Goal: Entertainment & Leisure: Consume media (video, audio)

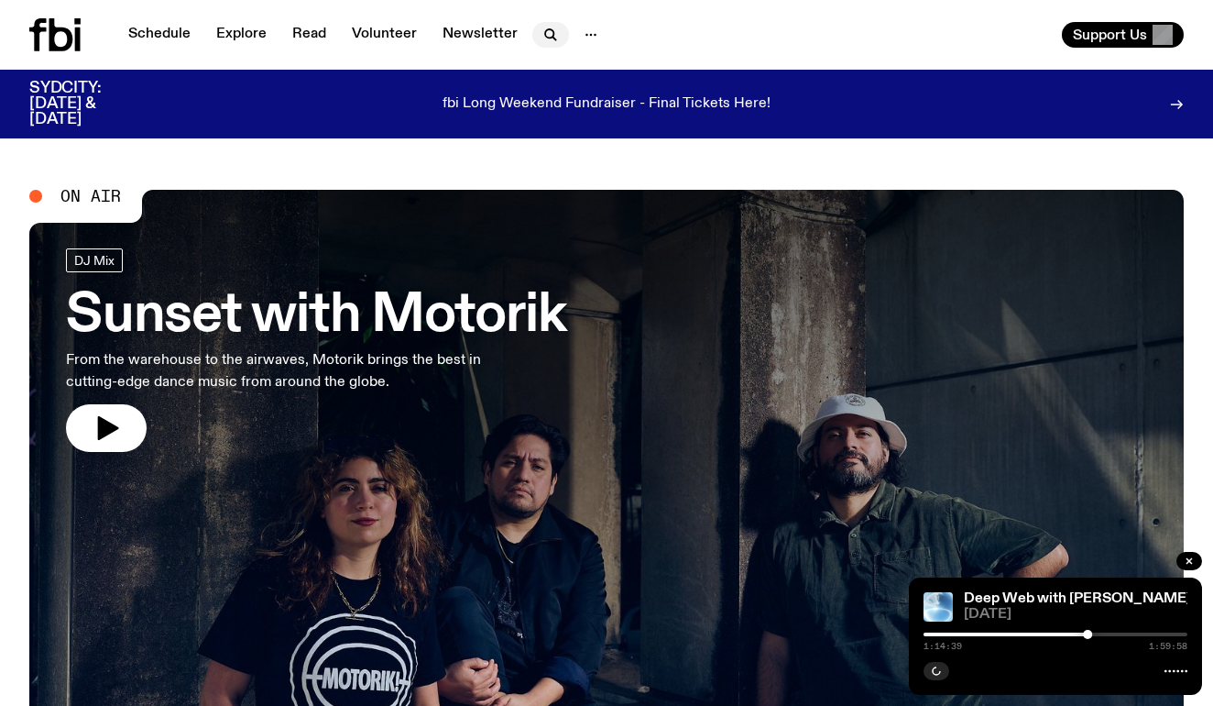
click at [542, 35] on icon "button" at bounding box center [551, 35] width 22 height 22
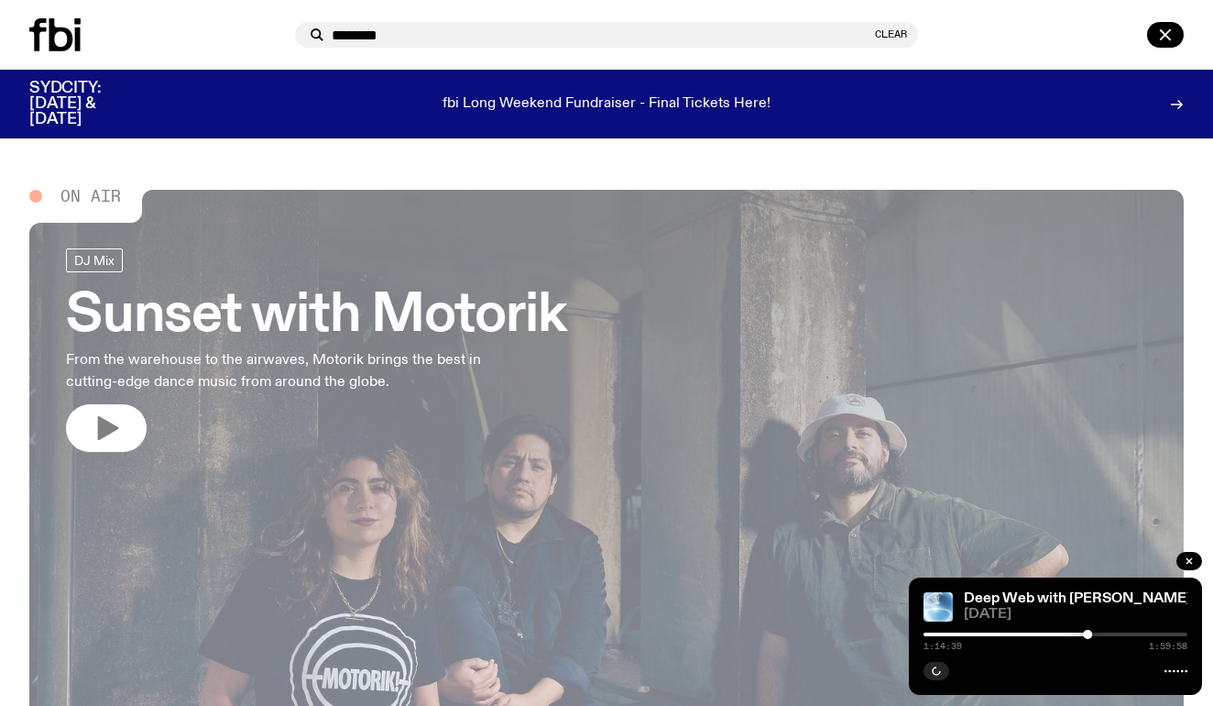
type input "********"
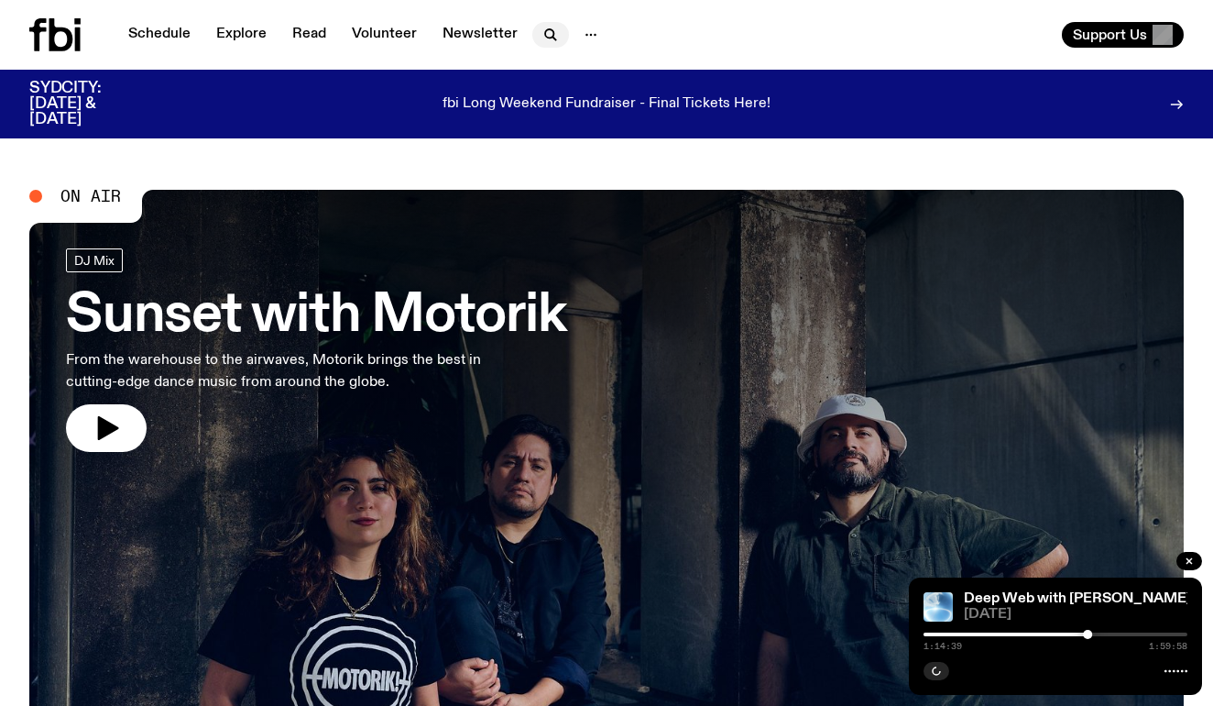
click at [532, 41] on button "button" at bounding box center [550, 35] width 37 height 26
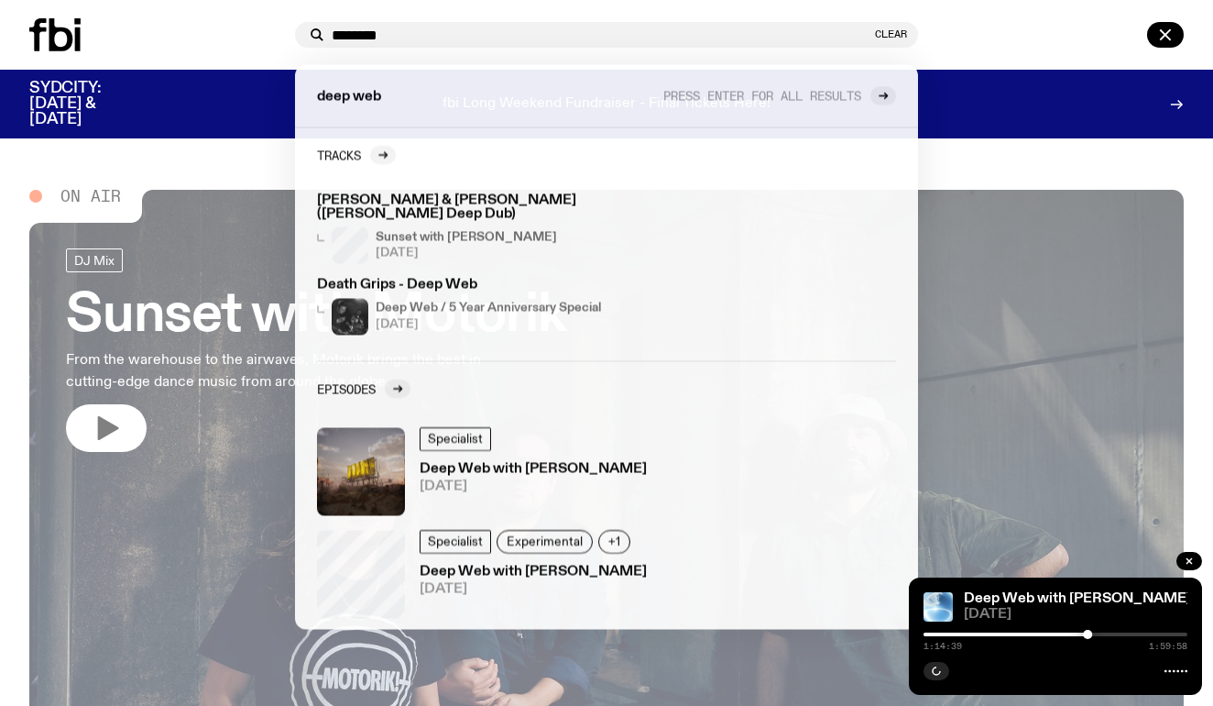
type input "********"
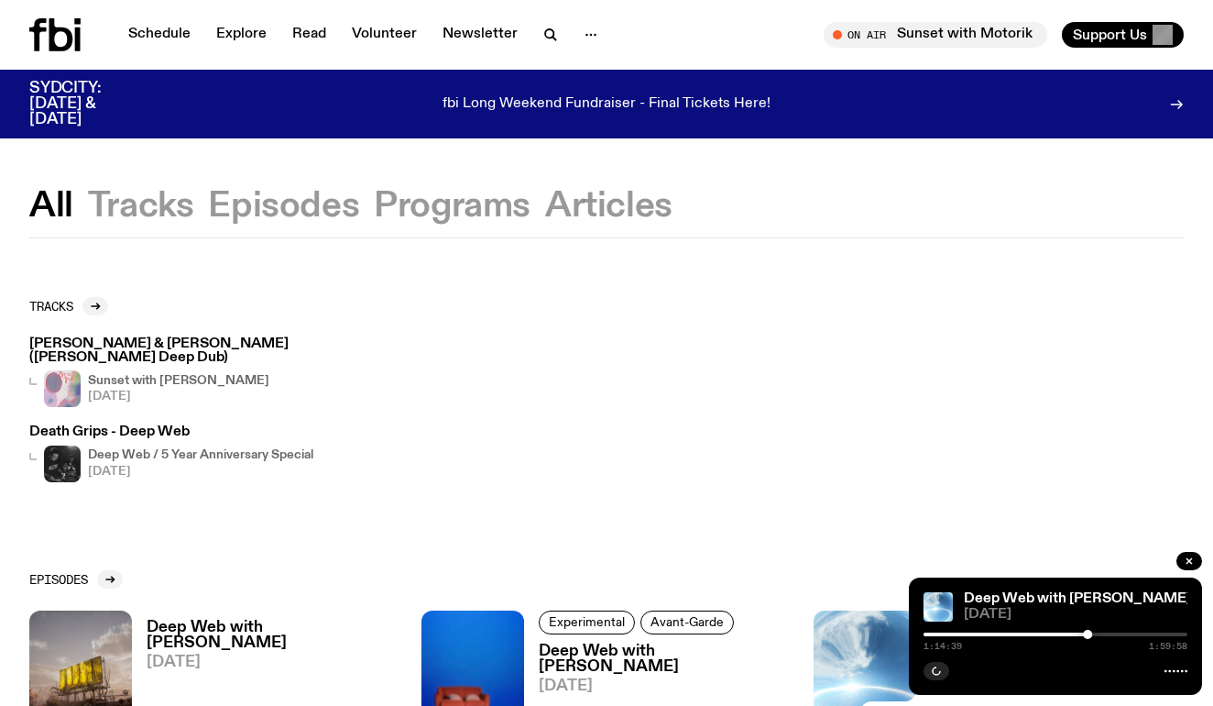
click at [436, 218] on button "Programs" at bounding box center [452, 206] width 157 height 33
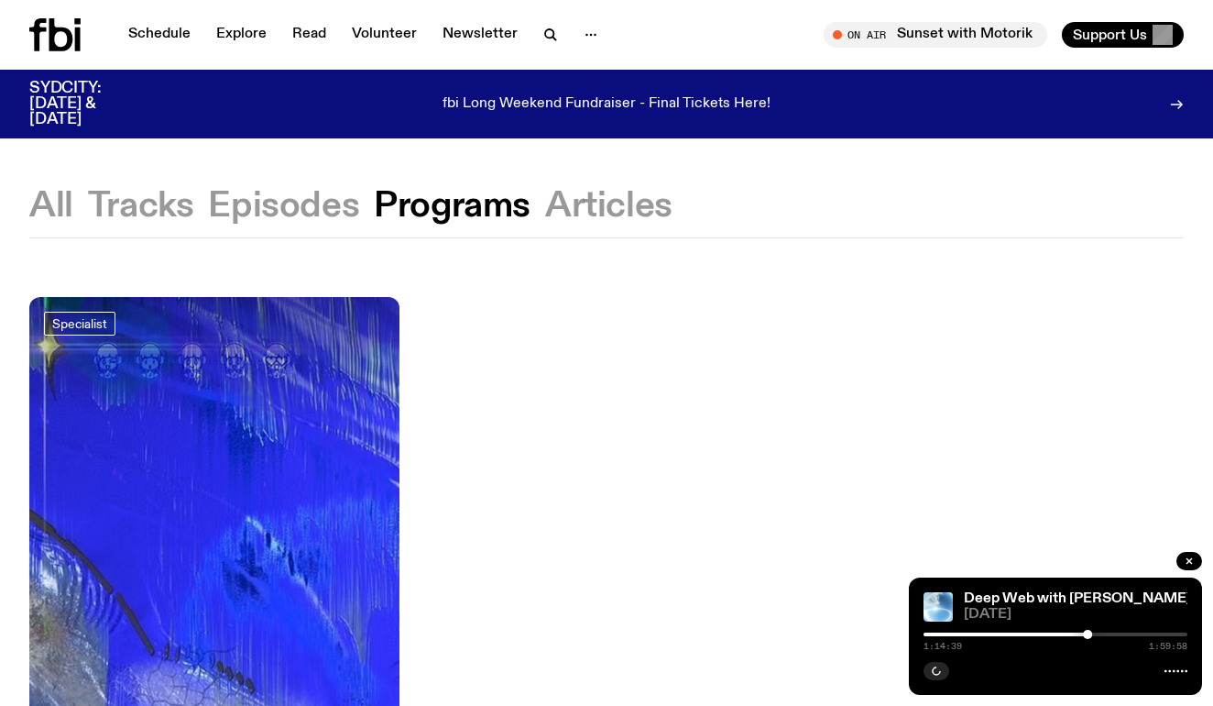
click at [92, 356] on div at bounding box center [214, 359] width 370 height 124
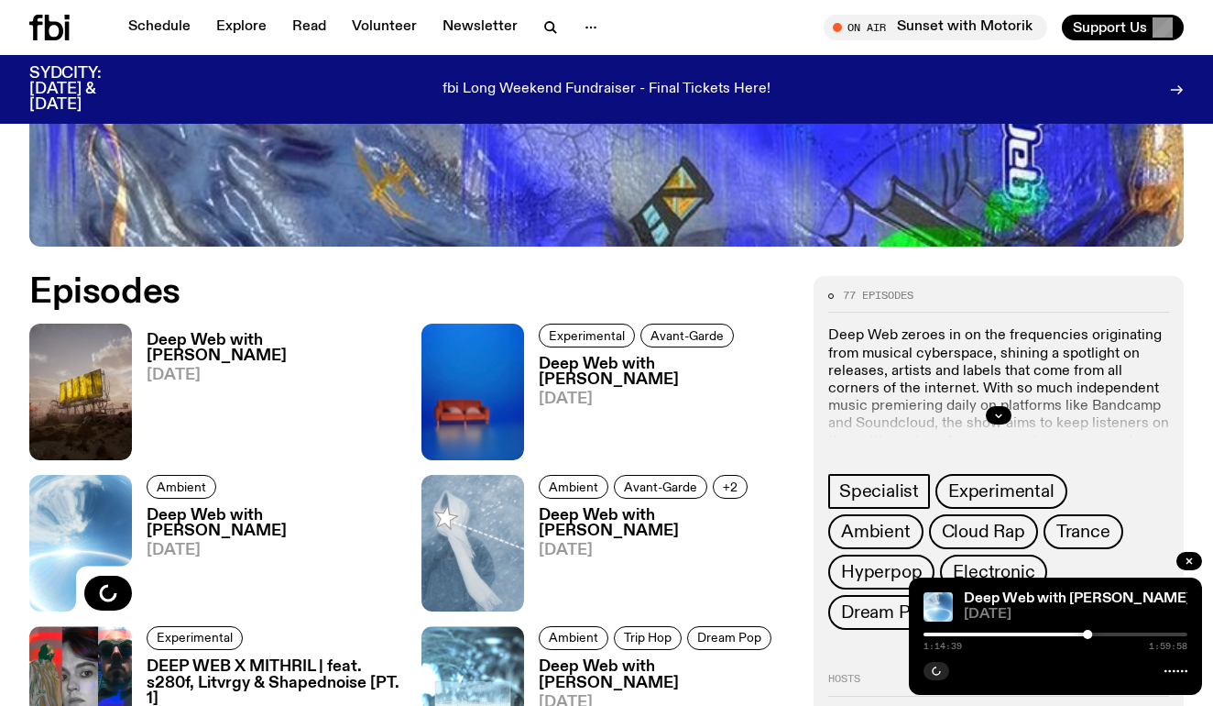
scroll to position [677, 0]
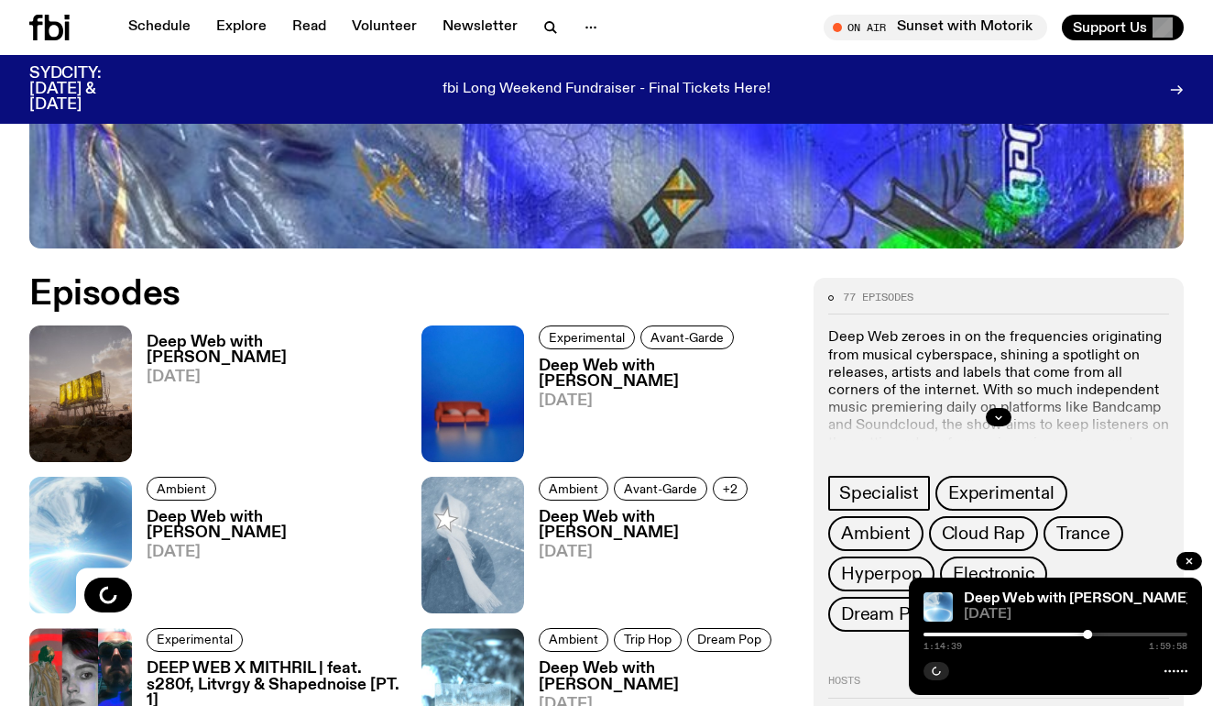
click at [251, 335] on h3 "Deep Web with [PERSON_NAME]" at bounding box center [273, 350] width 253 height 31
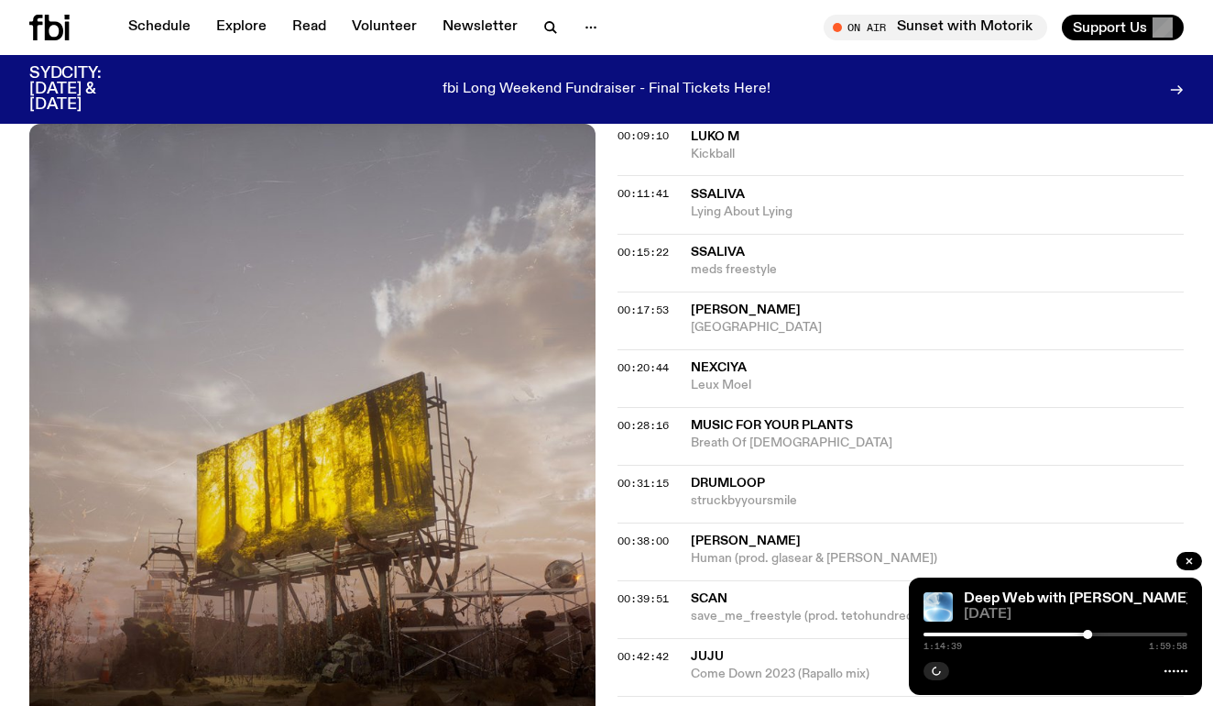
scroll to position [861, 0]
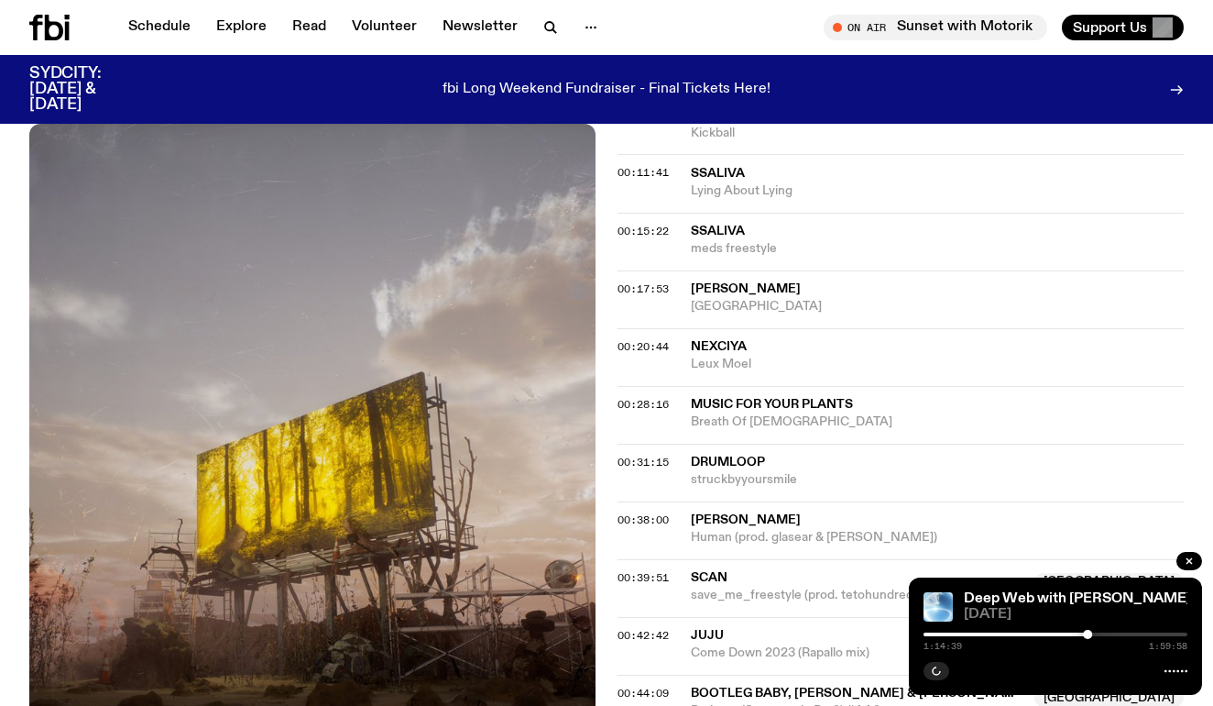
click at [718, 471] on span "struckbyyoursmile" at bounding box center [937, 479] width 493 height 17
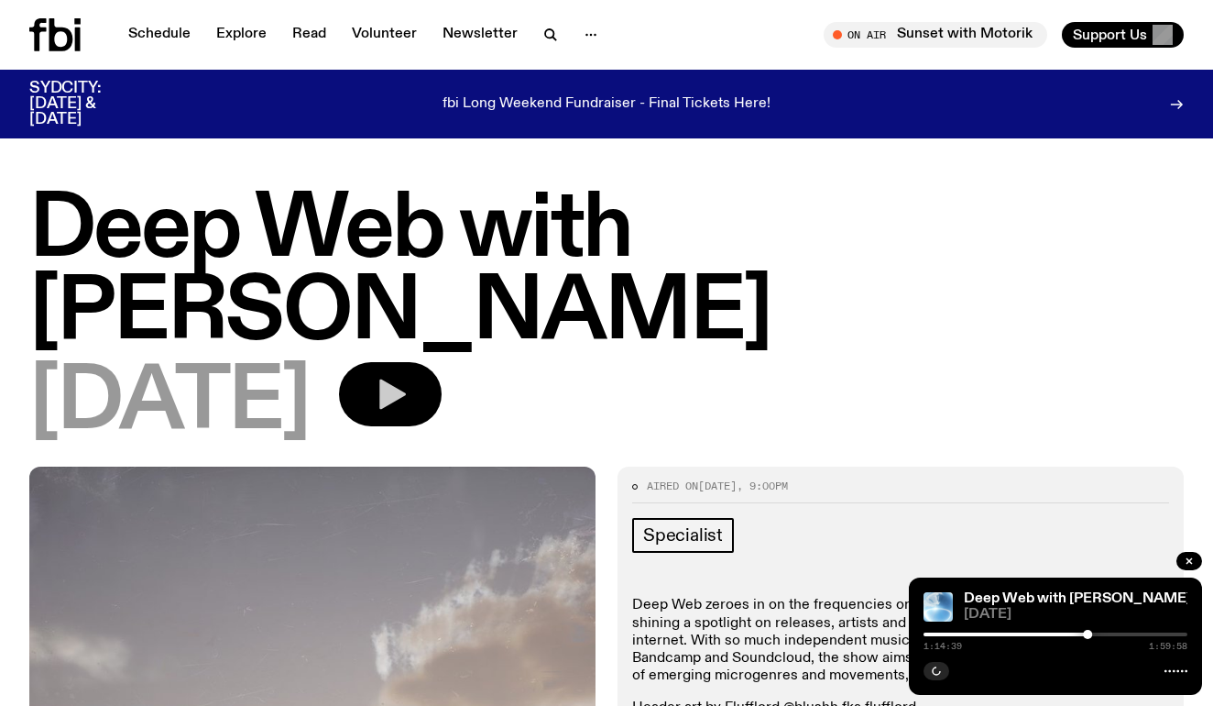
scroll to position [0, 0]
click at [442, 392] on button "button" at bounding box center [390, 394] width 103 height 64
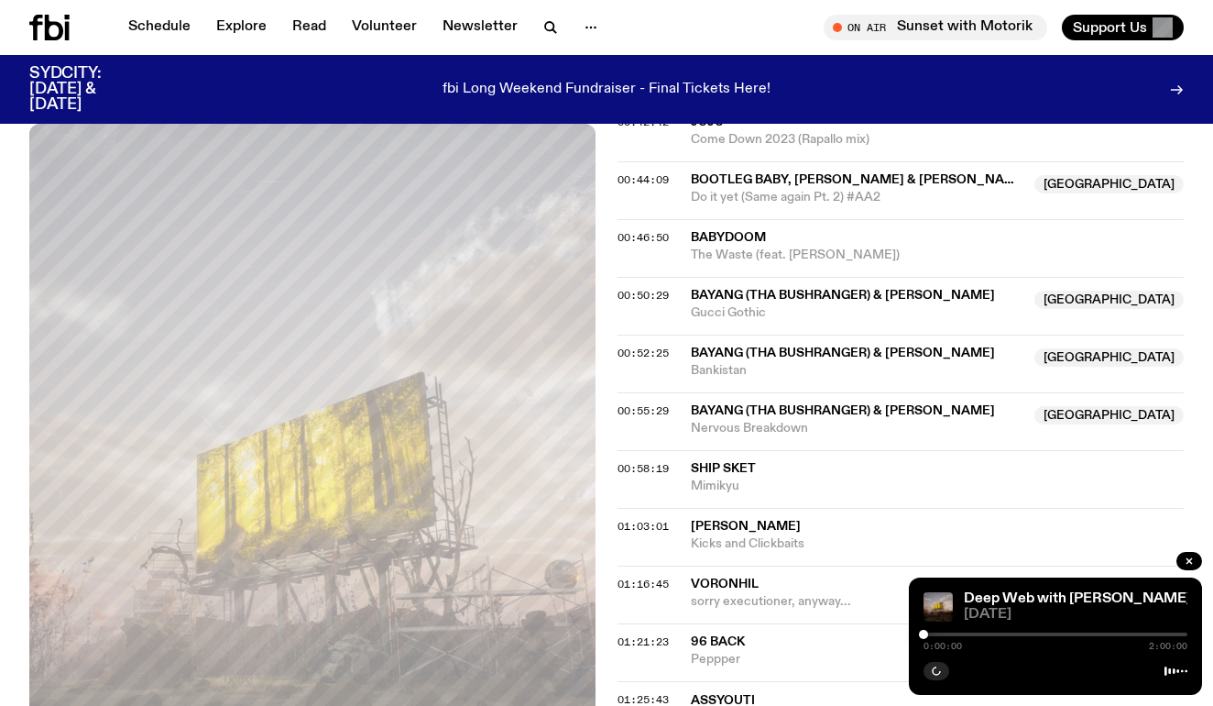
scroll to position [1406, 0]
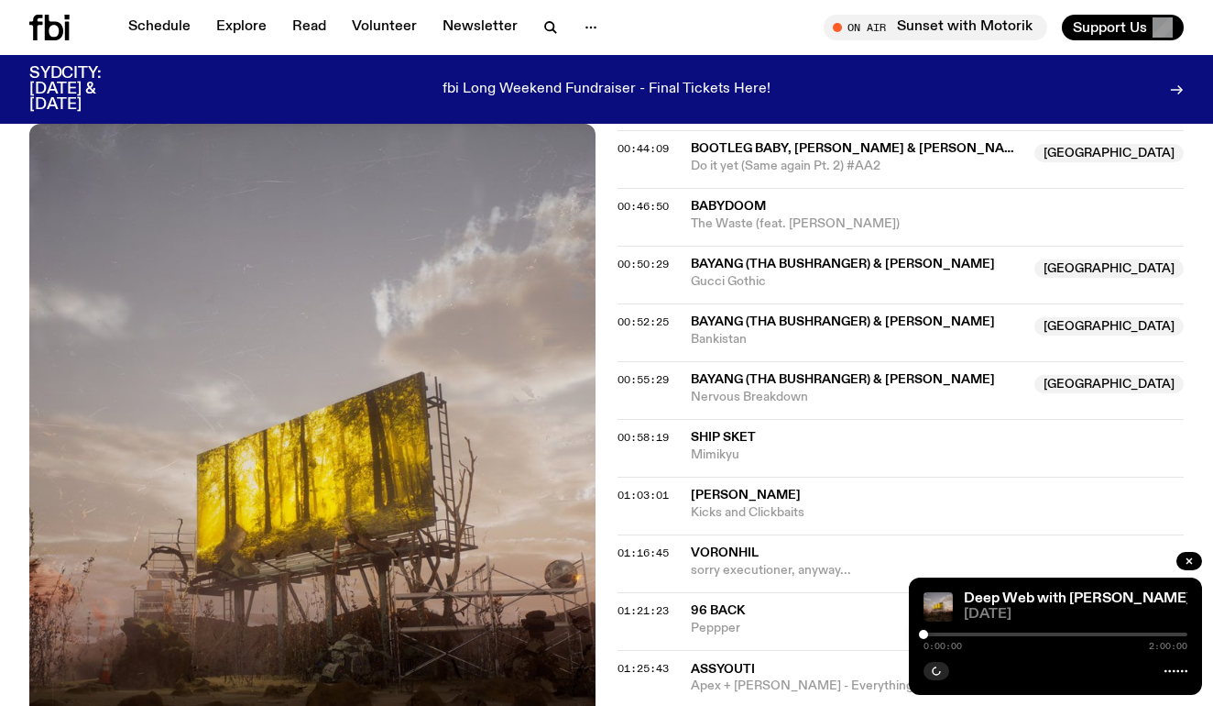
click at [945, 633] on div at bounding box center [1056, 634] width 264 height 4
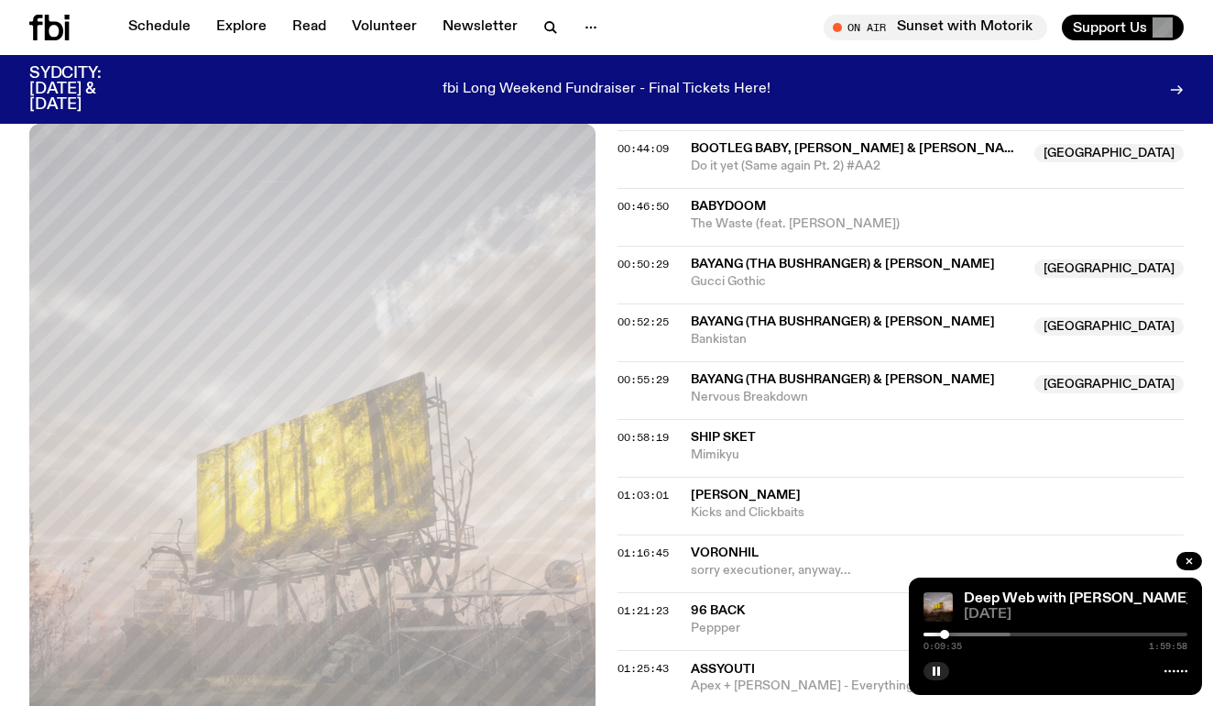
click at [965, 638] on div "0:09:35 1:59:58" at bounding box center [1056, 640] width 264 height 22
click at [955, 637] on div "0:09:35 1:59:58" at bounding box center [1056, 640] width 264 height 22
click at [949, 633] on div at bounding box center [943, 634] width 9 height 9
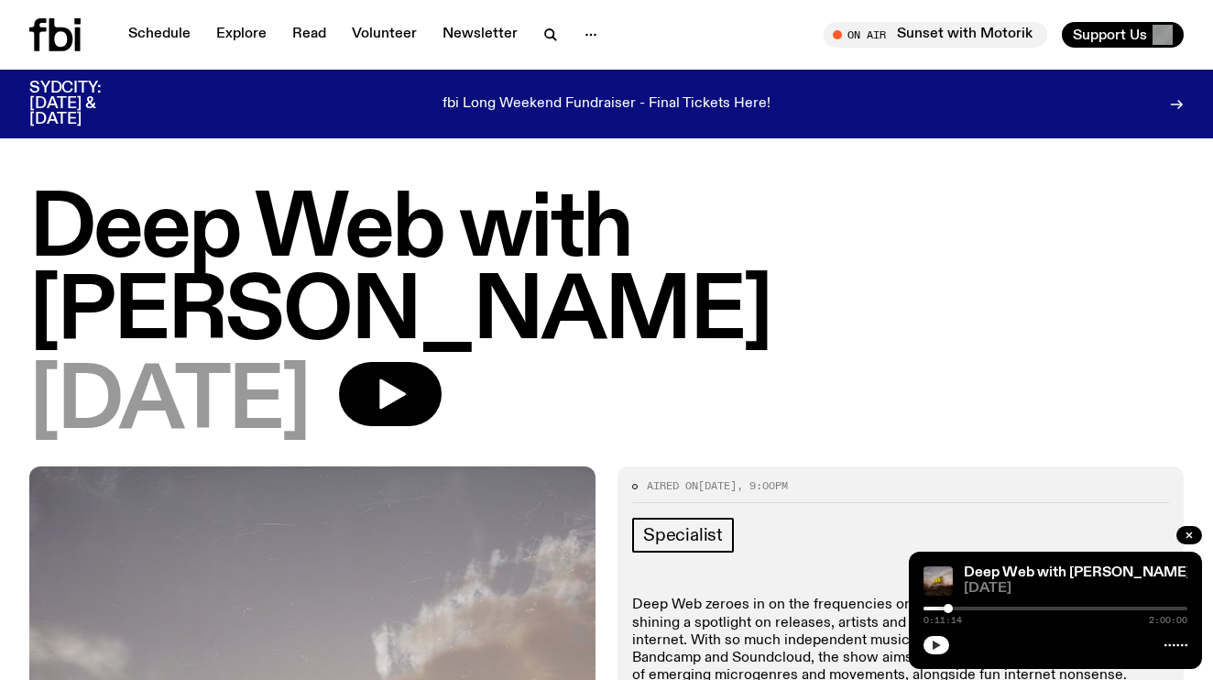
click at [939, 643] on icon "button" at bounding box center [936, 645] width 11 height 11
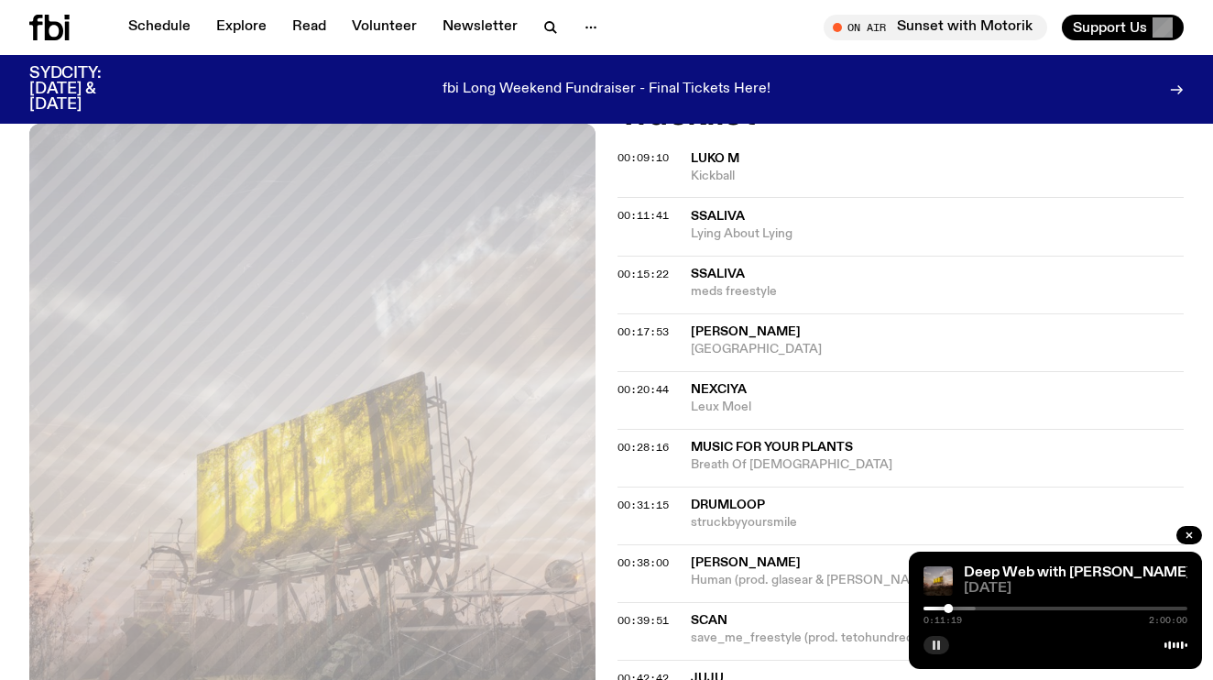
scroll to position [815, 0]
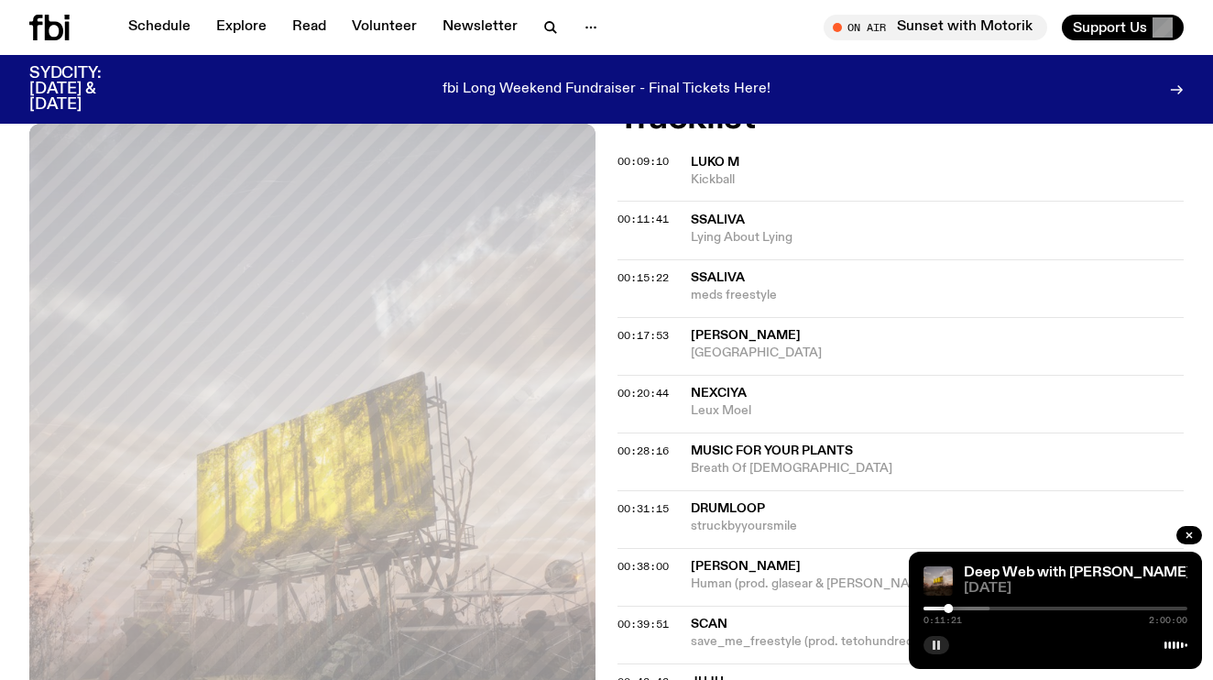
click at [712, 215] on span "ssaliva" at bounding box center [718, 220] width 54 height 13
click at [937, 641] on icon "button" at bounding box center [936, 645] width 11 height 11
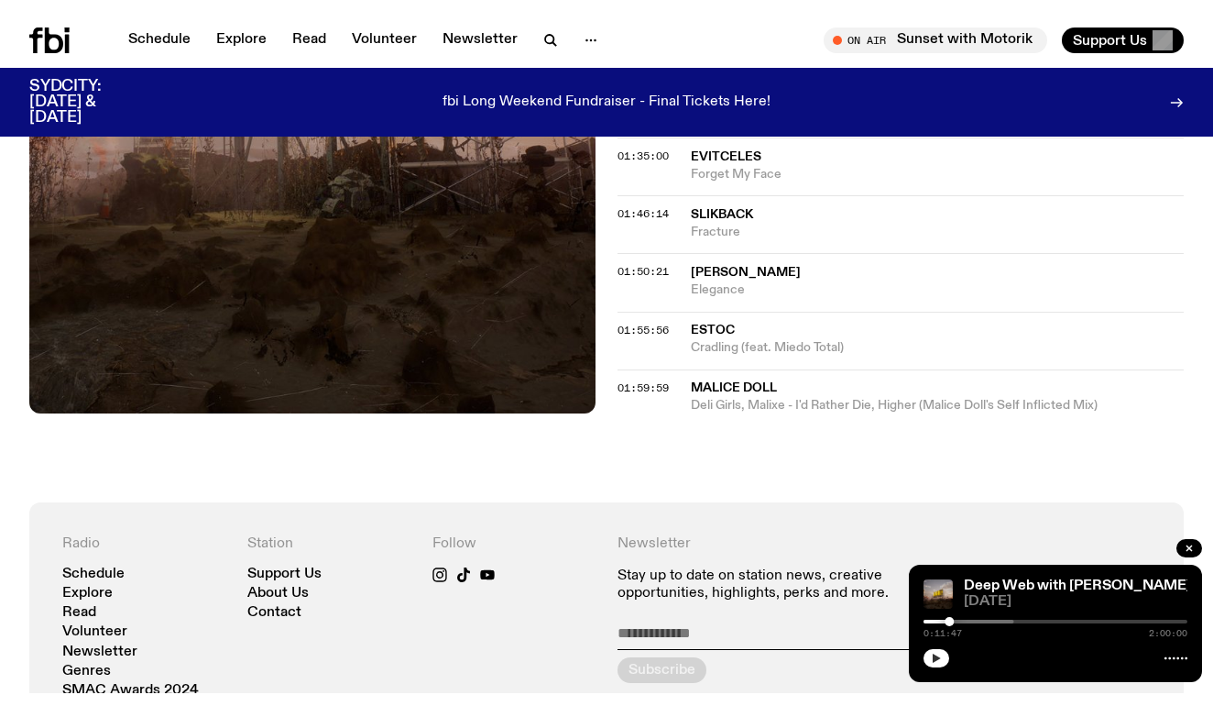
scroll to position [2161, 0]
